Goal: Task Accomplishment & Management: Complete application form

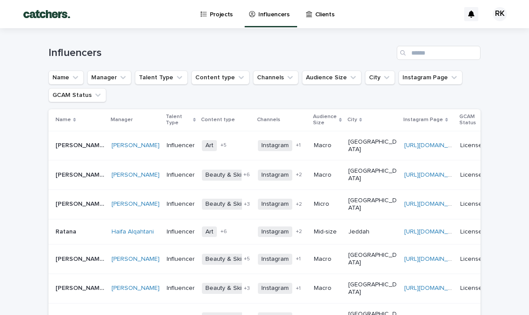
click at [224, 14] on p "Projects" at bounding box center [221, 9] width 23 height 19
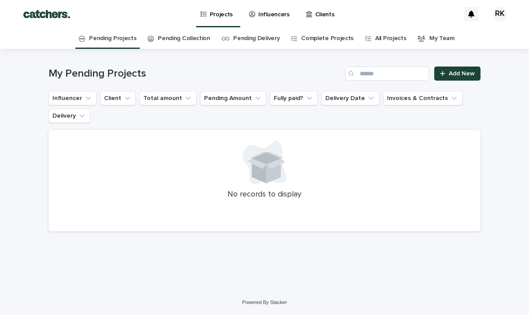
click at [181, 42] on link "Pending Collection" at bounding box center [184, 38] width 52 height 21
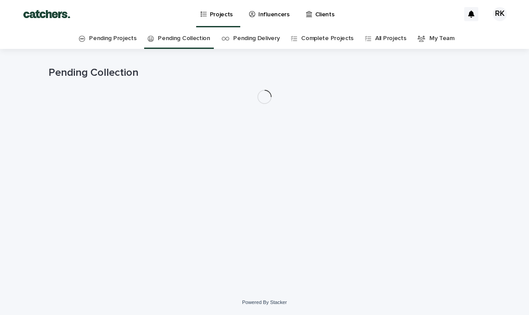
click at [261, 45] on link "Pending Delivery" at bounding box center [256, 38] width 46 height 21
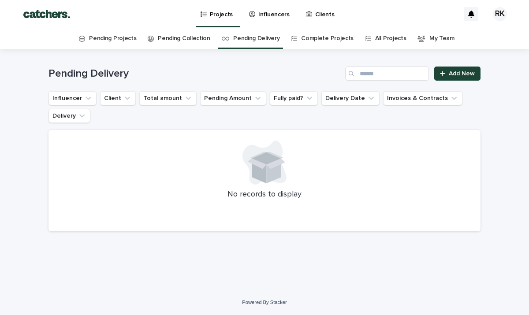
click at [335, 39] on link "Complete Projects" at bounding box center [327, 38] width 52 height 21
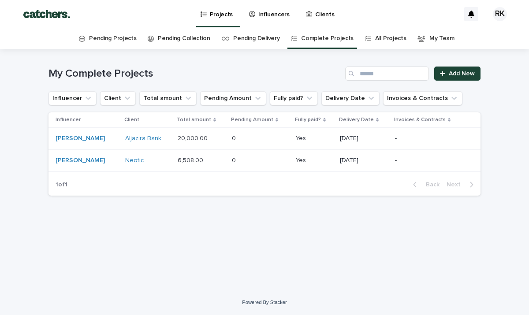
click at [95, 43] on div "Pending Projects" at bounding box center [107, 38] width 57 height 21
click at [106, 37] on link "Pending Projects" at bounding box center [112, 38] width 47 height 21
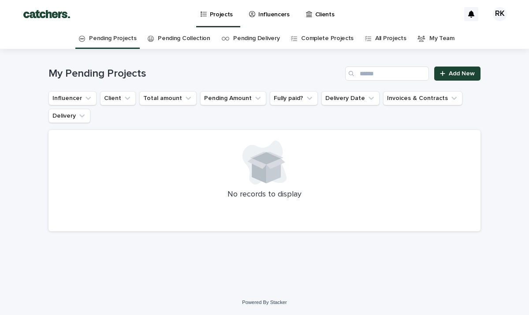
click at [334, 42] on link "Complete Projects" at bounding box center [327, 38] width 52 height 21
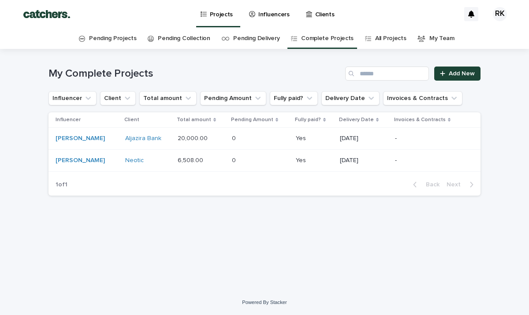
click at [115, 34] on link "Pending Projects" at bounding box center [112, 38] width 47 height 21
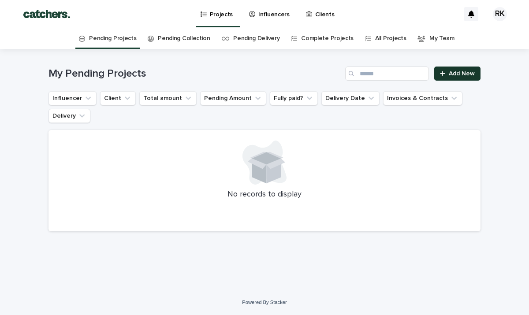
click at [451, 78] on link "Add New" at bounding box center [457, 74] width 46 height 14
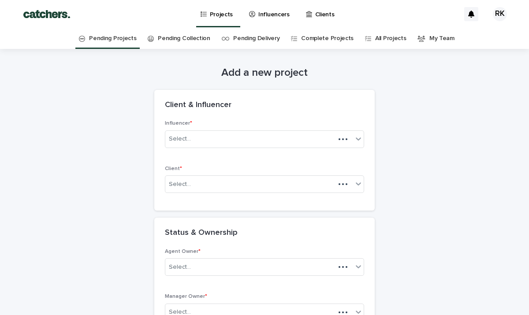
scroll to position [28, 0]
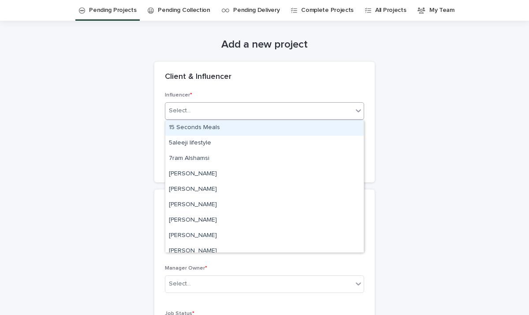
click at [239, 118] on div "Select..." at bounding box center [258, 111] width 187 height 15
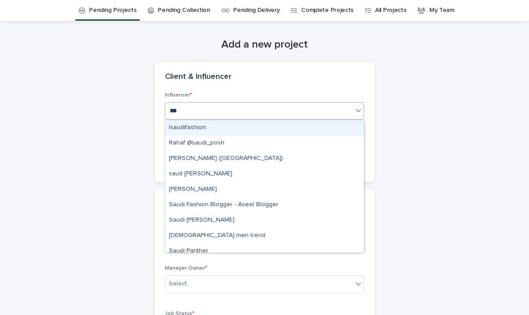
type input "****"
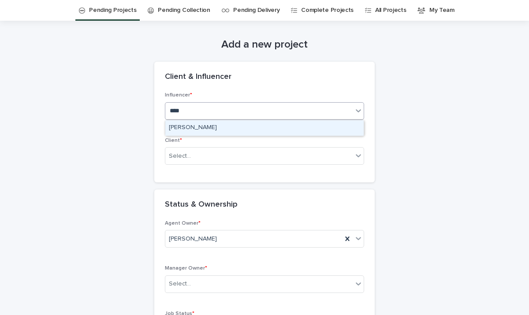
click at [218, 123] on div "[PERSON_NAME]" at bounding box center [264, 127] width 198 height 15
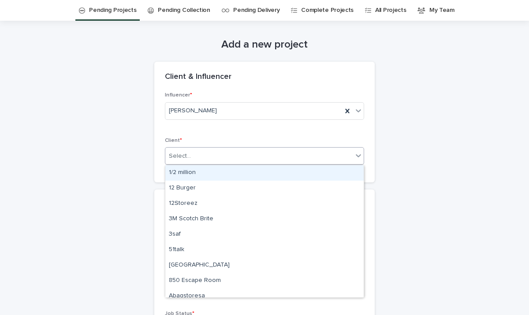
click at [218, 150] on div "Select..." at bounding box center [258, 156] width 187 height 15
type input "***"
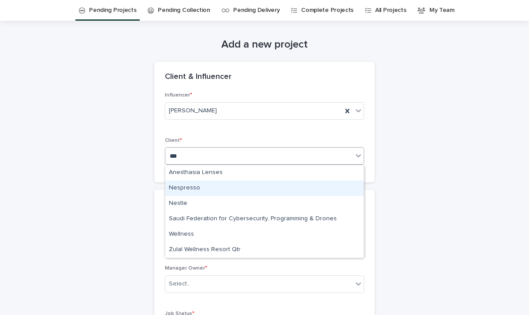
click at [194, 190] on div "Nespresso" at bounding box center [264, 188] width 198 height 15
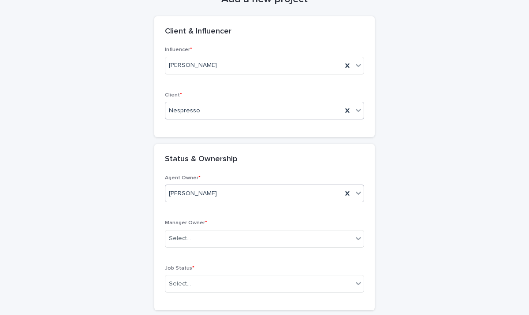
scroll to position [76, 0]
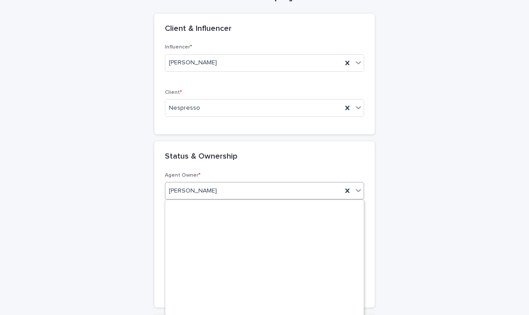
click at [249, 186] on div "[PERSON_NAME]" at bounding box center [253, 191] width 177 height 15
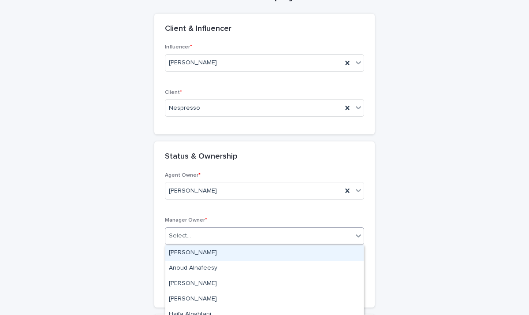
click at [289, 237] on div "Select..." at bounding box center [258, 236] width 187 height 15
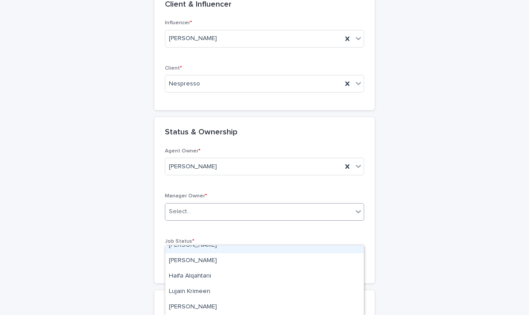
scroll to position [106, 0]
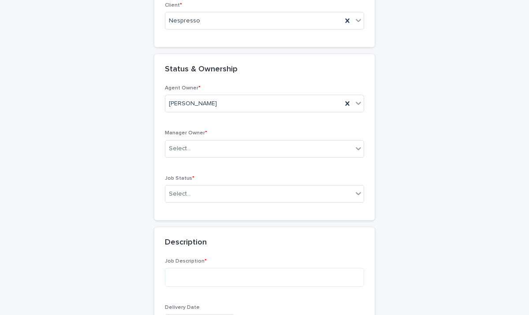
scroll to position [166, 0]
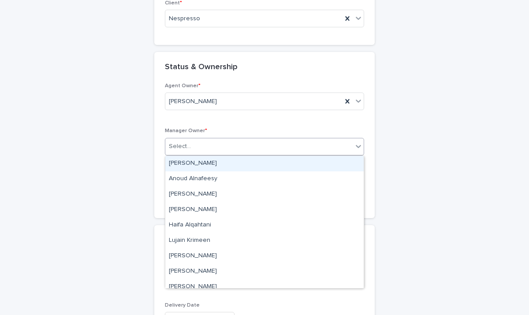
click at [259, 152] on div "Select..." at bounding box center [258, 146] width 187 height 15
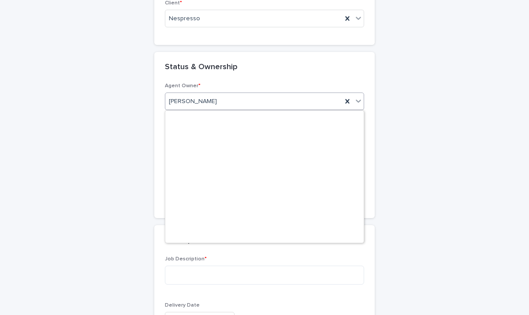
click at [275, 94] on div "[PERSON_NAME]" at bounding box center [253, 101] width 177 height 15
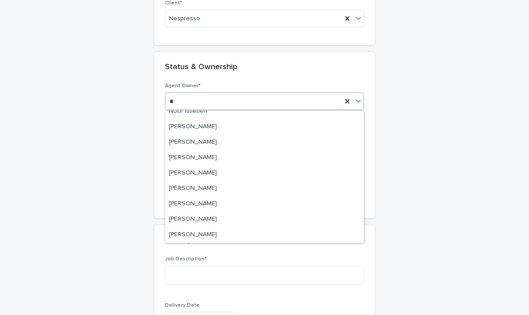
scroll to position [0, 0]
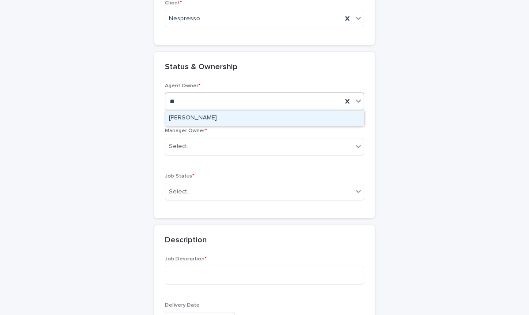
type input "***"
click at [231, 116] on div "[PERSON_NAME]" at bounding box center [264, 118] width 198 height 15
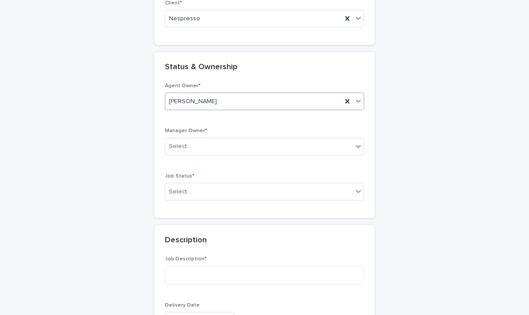
click at [229, 158] on div "Manager Owner * Select..." at bounding box center [264, 145] width 199 height 34
click at [229, 153] on div "Select..." at bounding box center [258, 146] width 187 height 15
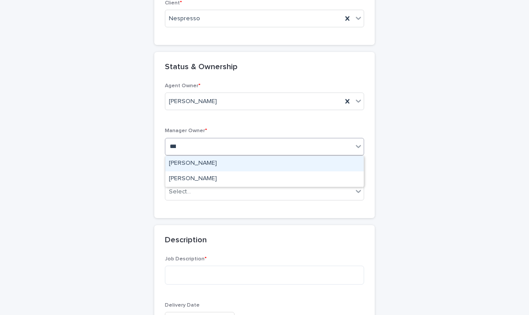
type input "****"
click at [197, 159] on div "[PERSON_NAME]" at bounding box center [264, 163] width 198 height 15
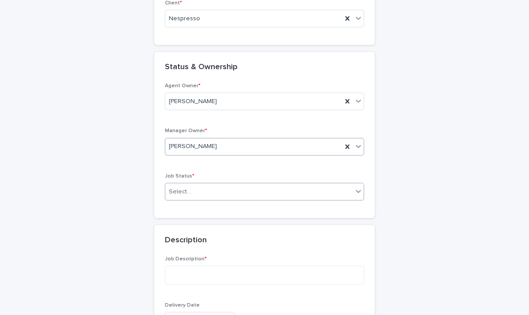
click at [203, 193] on div "Select..." at bounding box center [258, 192] width 187 height 15
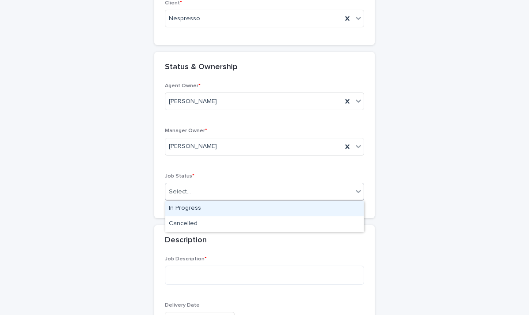
click at [204, 207] on div "In Progress" at bounding box center [264, 208] width 198 height 15
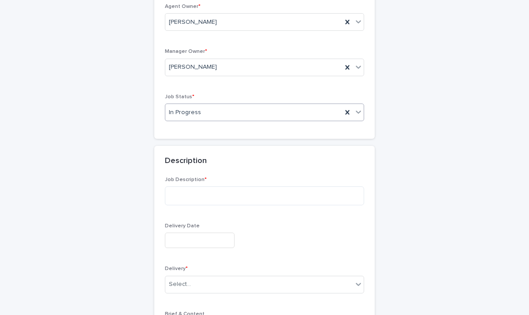
scroll to position [252, 0]
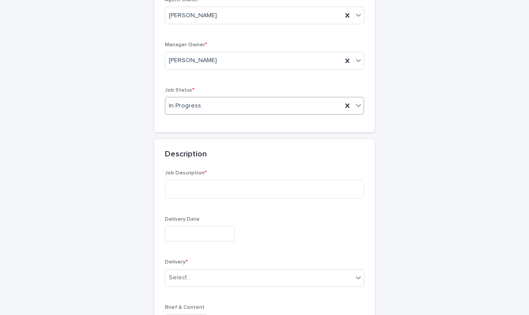
click at [204, 176] on p "Job Description *" at bounding box center [264, 173] width 199 height 6
click at [204, 186] on textarea at bounding box center [264, 189] width 199 height 19
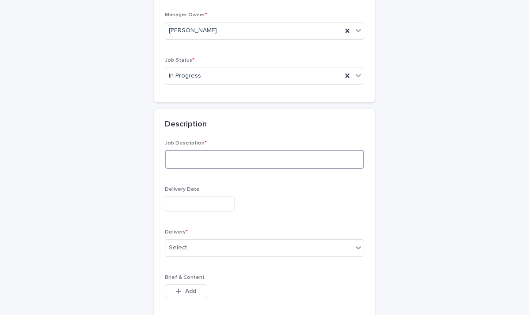
scroll to position [289, 0]
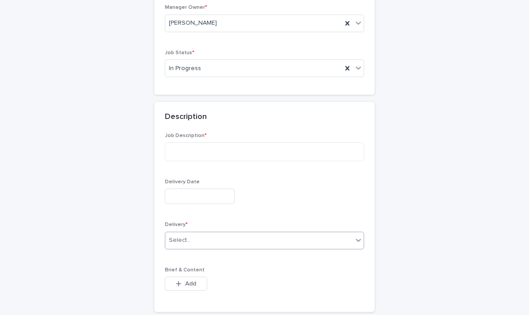
click at [190, 238] on div "Select..." at bounding box center [258, 240] width 187 height 15
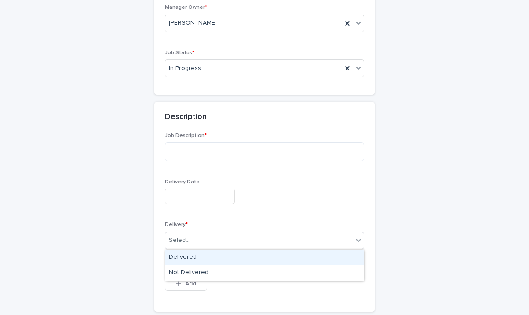
click at [190, 255] on div "Delivered" at bounding box center [264, 257] width 198 height 15
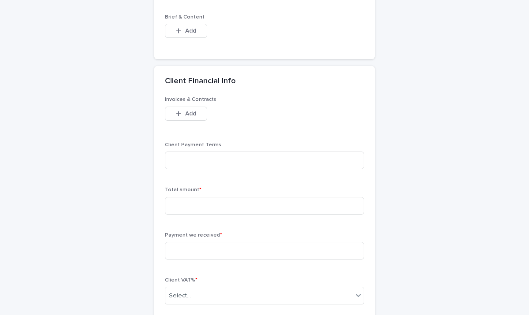
scroll to position [543, 0]
click at [189, 201] on input at bounding box center [264, 205] width 199 height 18
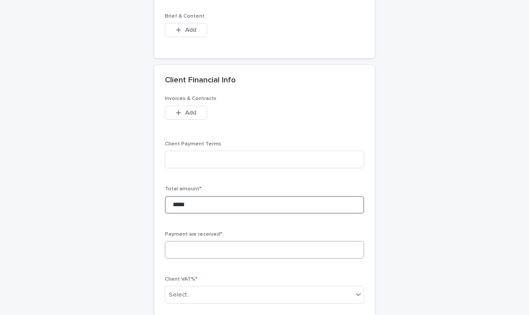
type input "*****"
click at [211, 250] on input at bounding box center [264, 250] width 199 height 18
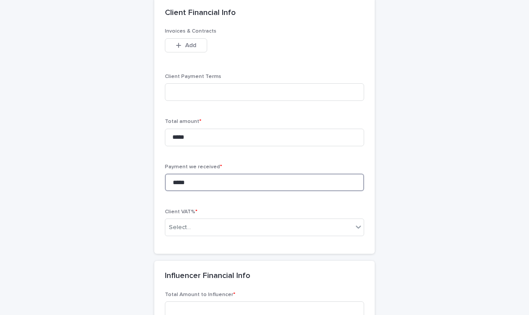
scroll to position [611, 0]
type input "*****"
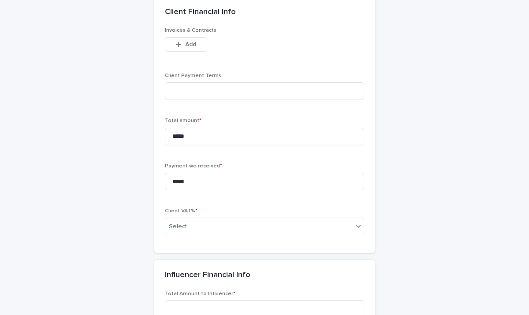
click at [190, 216] on div "Client VAT% * Select..." at bounding box center [264, 225] width 199 height 34
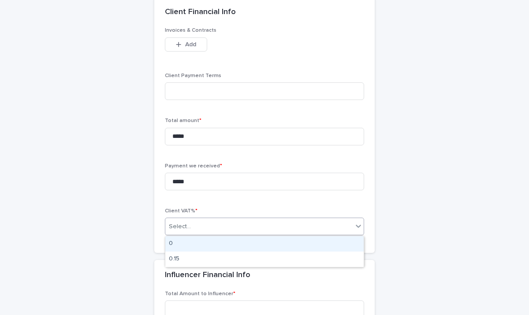
click at [190, 225] on div "Select..." at bounding box center [258, 227] width 187 height 15
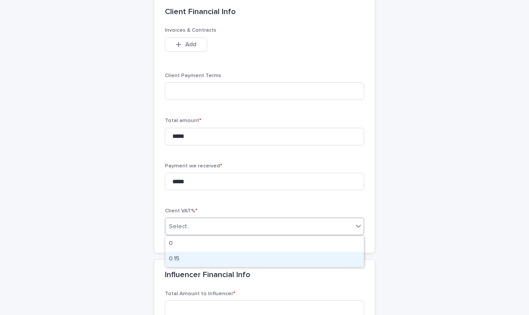
click at [182, 259] on div "0.15" at bounding box center [264, 259] width 198 height 15
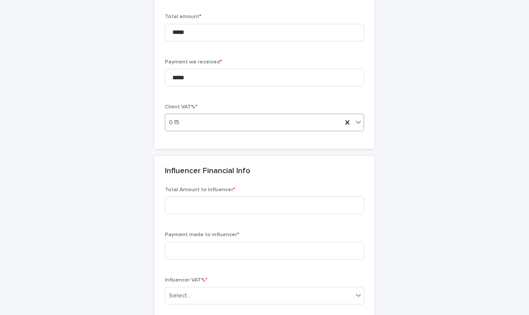
scroll to position [730, 0]
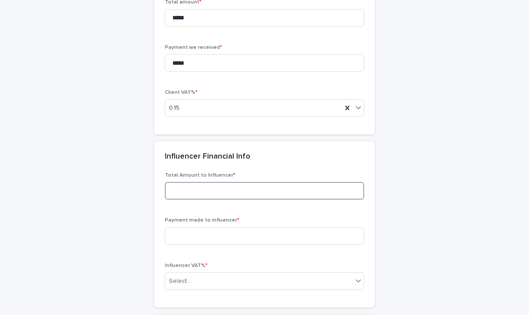
click at [199, 193] on input at bounding box center [264, 191] width 199 height 18
type input "*****"
click at [192, 240] on input at bounding box center [264, 236] width 199 height 18
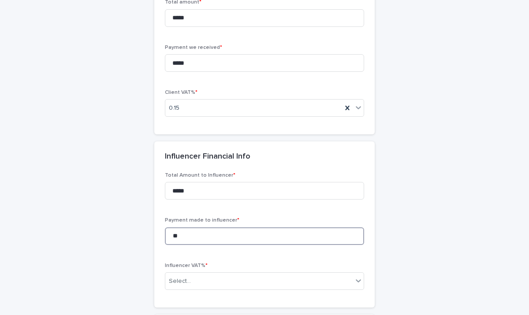
type input "*"
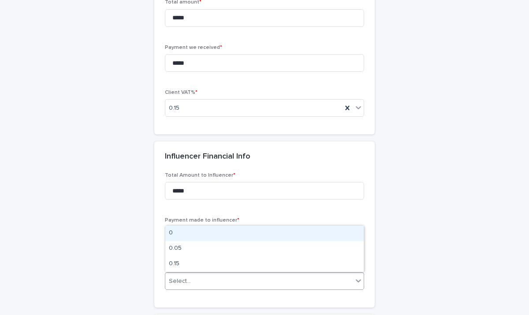
click at [185, 286] on div "Select..." at bounding box center [258, 281] width 187 height 15
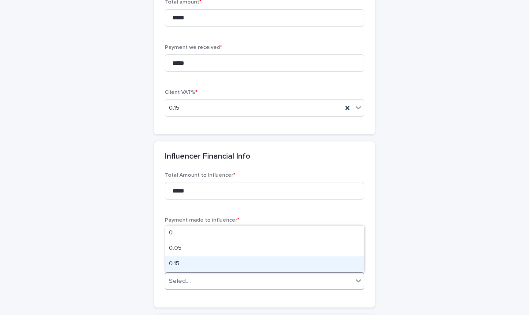
click at [193, 268] on div "0.15" at bounding box center [264, 264] width 198 height 15
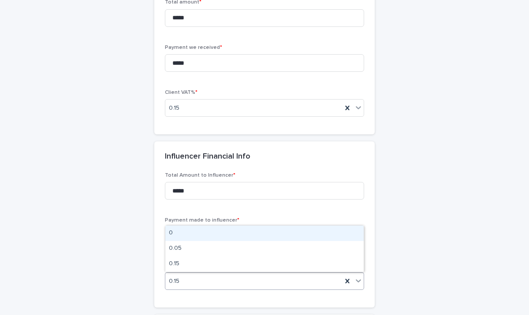
click at [192, 281] on div "0.15" at bounding box center [253, 281] width 177 height 15
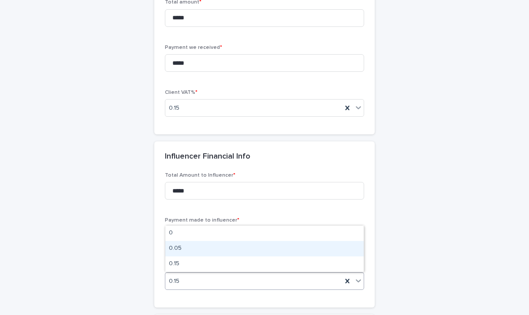
click at [191, 246] on div "0.05" at bounding box center [264, 248] width 198 height 15
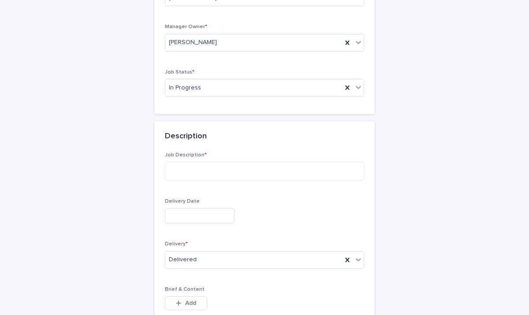
scroll to position [274, 0]
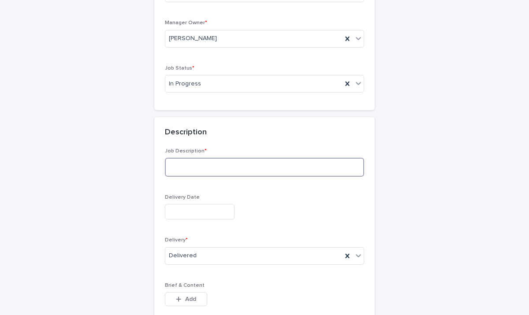
click at [238, 167] on textarea at bounding box center [264, 167] width 199 height 19
click at [202, 169] on textarea "**********" at bounding box center [264, 167] width 199 height 19
click at [217, 167] on textarea "**********" at bounding box center [264, 167] width 199 height 19
type textarea "**********"
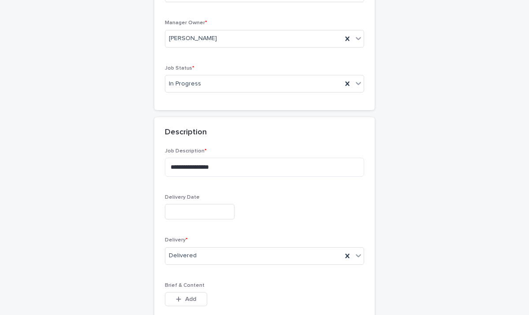
click at [206, 209] on input "text" at bounding box center [200, 211] width 70 height 15
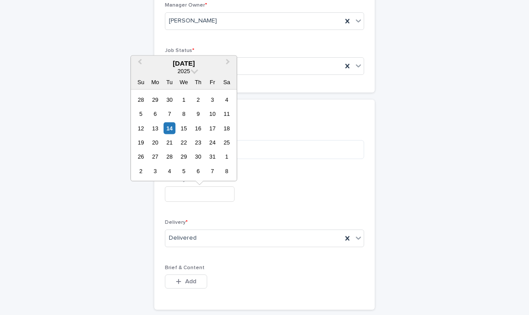
scroll to position [292, 0]
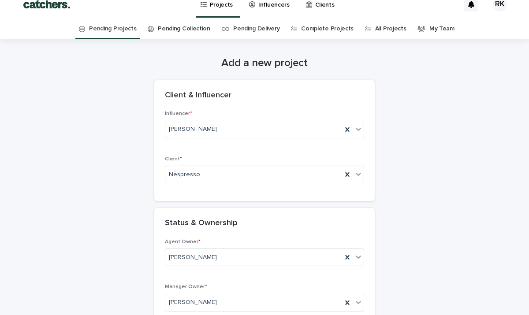
scroll to position [0, 0]
